Goal: Navigation & Orientation: Find specific page/section

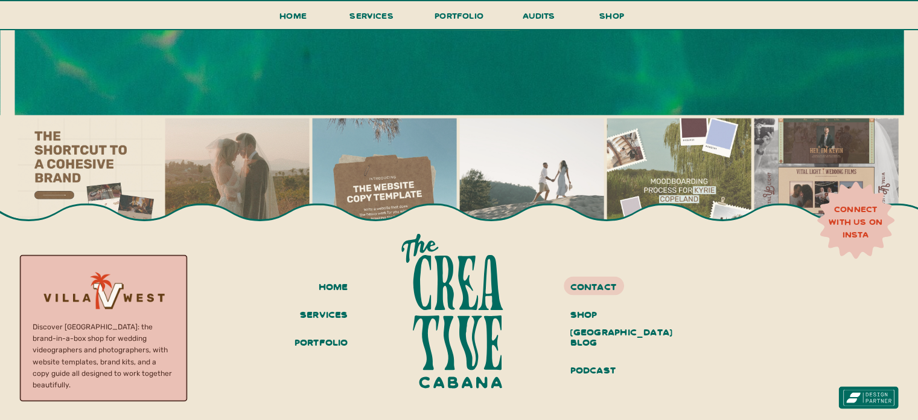
scroll to position [6798, 0]
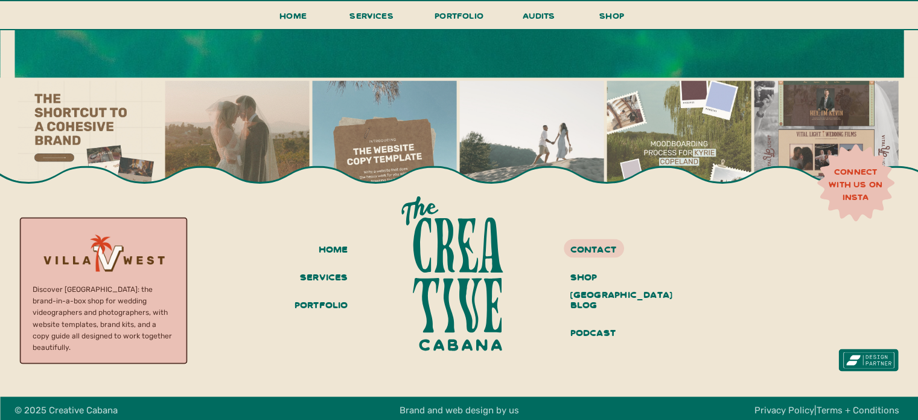
click at [335, 301] on h3 "portfolio" at bounding box center [319, 305] width 60 height 21
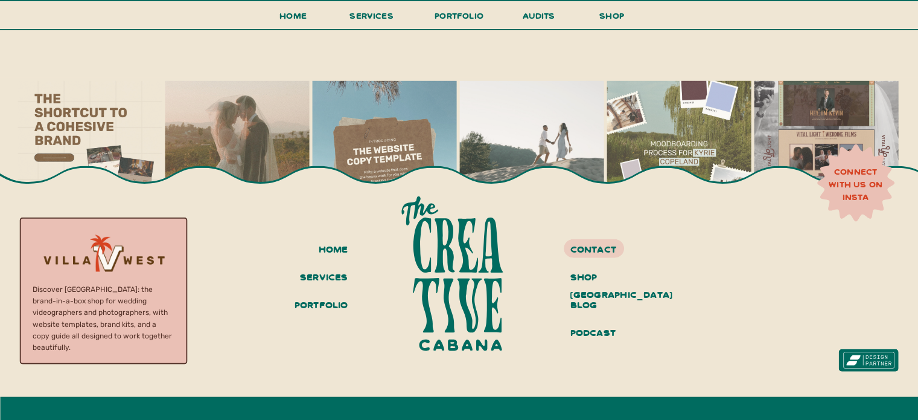
scroll to position [2703, 0]
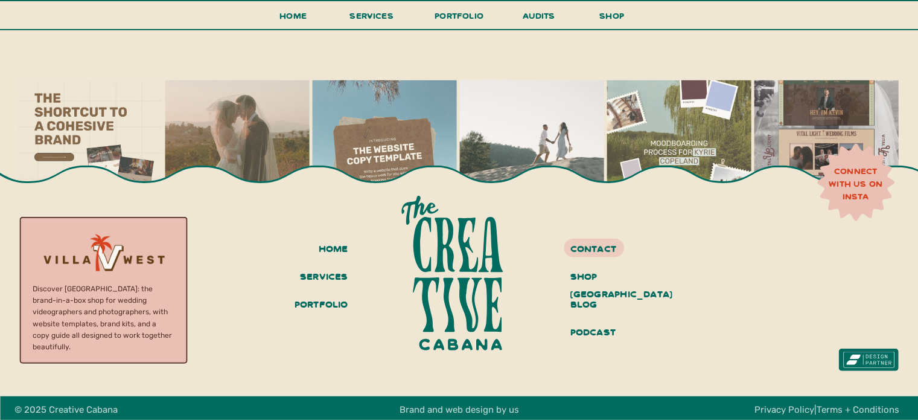
click at [474, 274] on div at bounding box center [456, 275] width 229 height 158
click at [456, 301] on div at bounding box center [456, 275] width 229 height 158
click at [460, 326] on div at bounding box center [456, 275] width 229 height 158
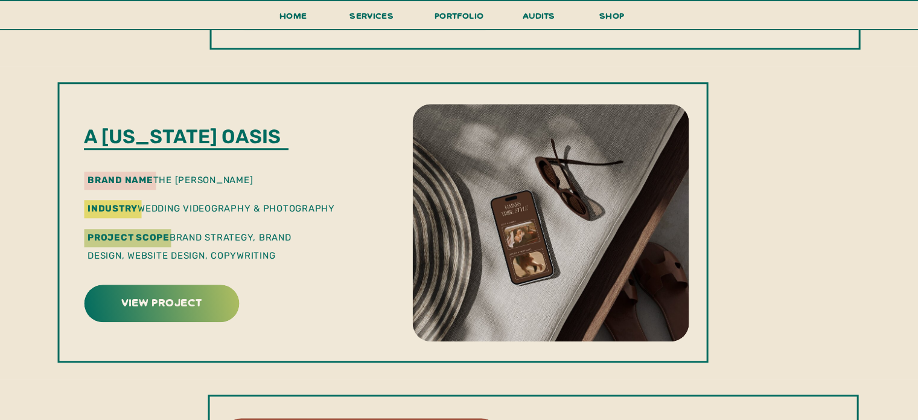
scroll to position [930, 0]
click at [279, 24] on h3 "Home" at bounding box center [293, 19] width 37 height 22
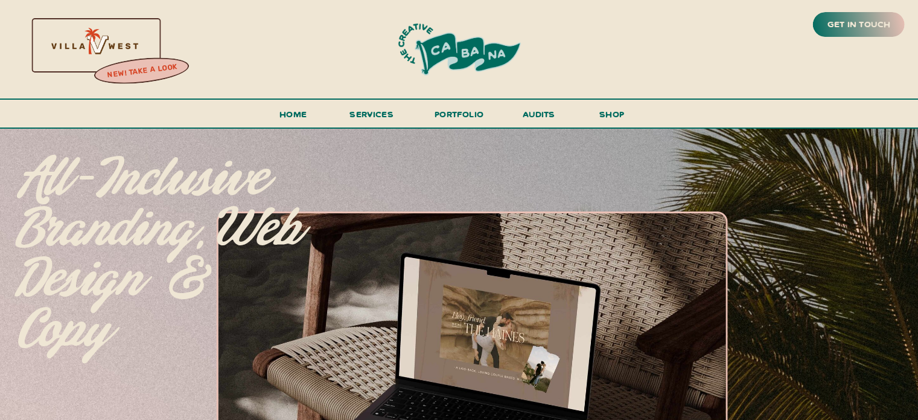
click at [295, 113] on h3 "Home" at bounding box center [293, 117] width 37 height 22
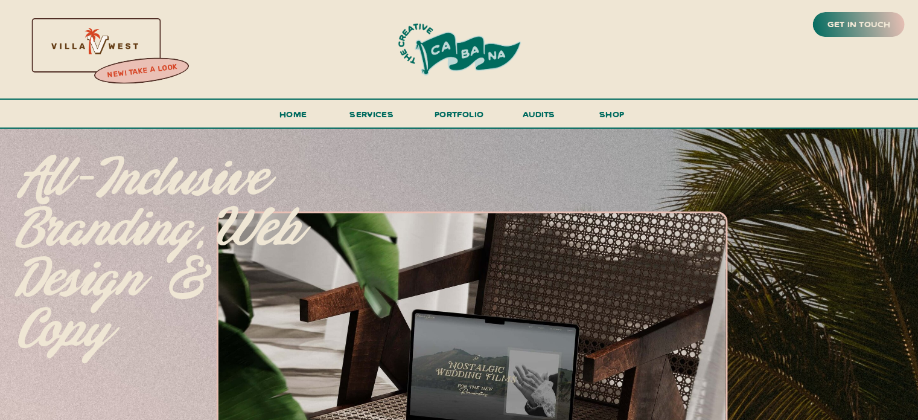
click at [381, 115] on span "services" at bounding box center [371, 113] width 44 height 11
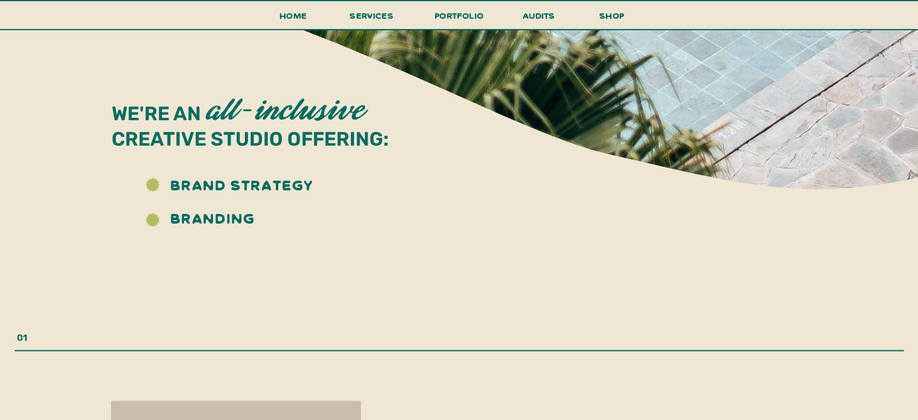
scroll to position [1321, 0]
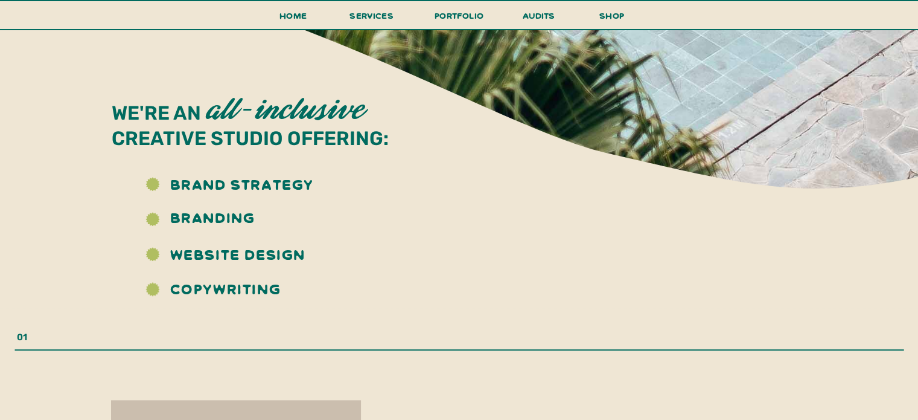
click at [724, 367] on icon at bounding box center [244, 109] width 2655 height 1868
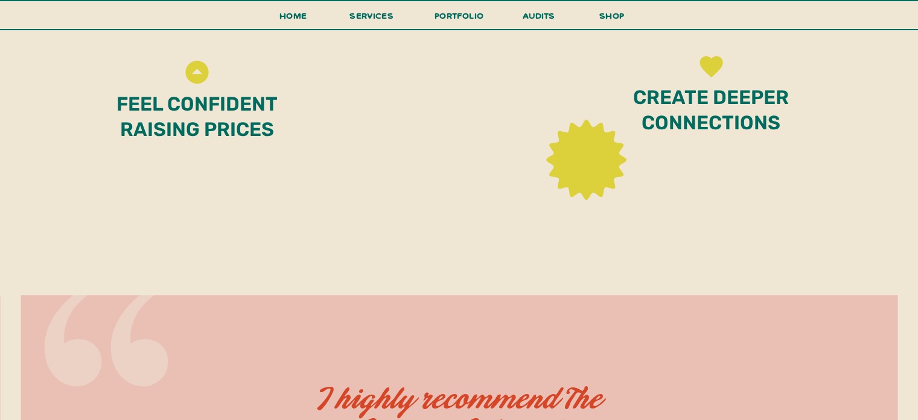
scroll to position [4946, 0]
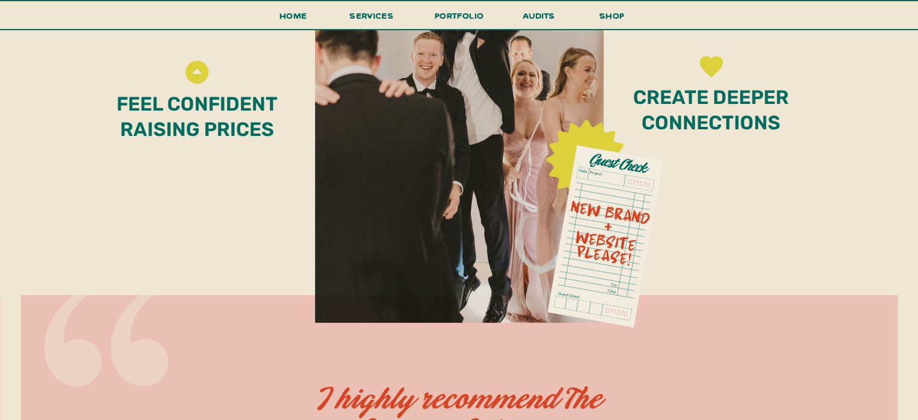
click at [602, 24] on h3 "shop" at bounding box center [612, 18] width 58 height 21
click at [280, 16] on h3 "Home" at bounding box center [293, 19] width 37 height 22
